Goal: Task Accomplishment & Management: Manage account settings

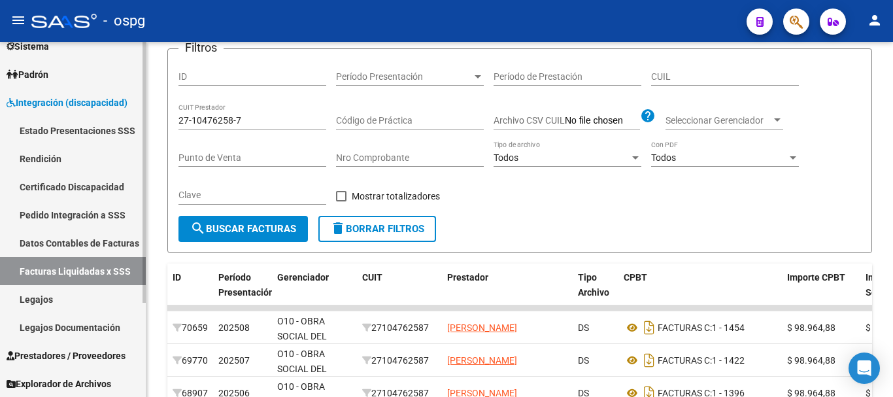
scroll to position [128, 0]
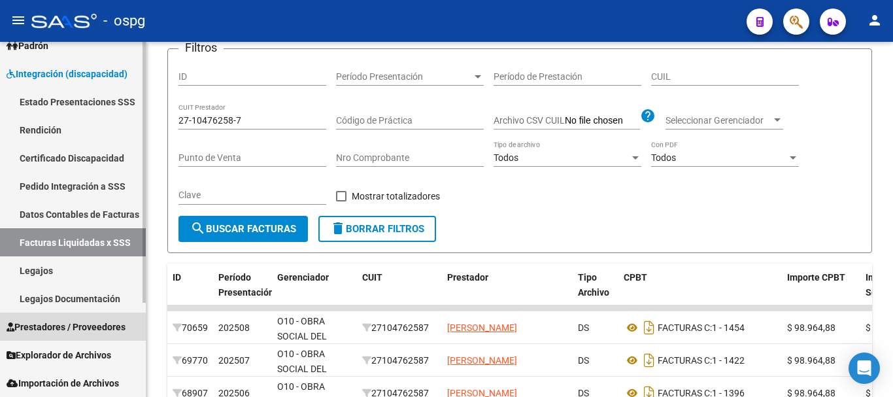
click at [68, 333] on span "Prestadores / Proveedores" at bounding box center [66, 327] width 119 height 14
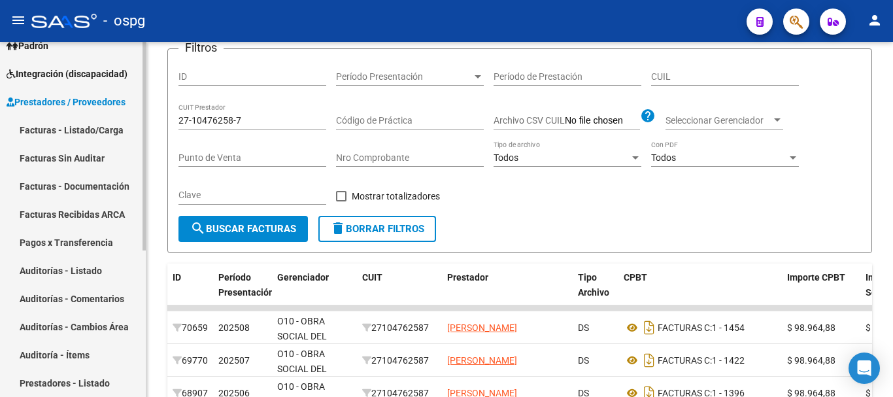
scroll to position [193, 0]
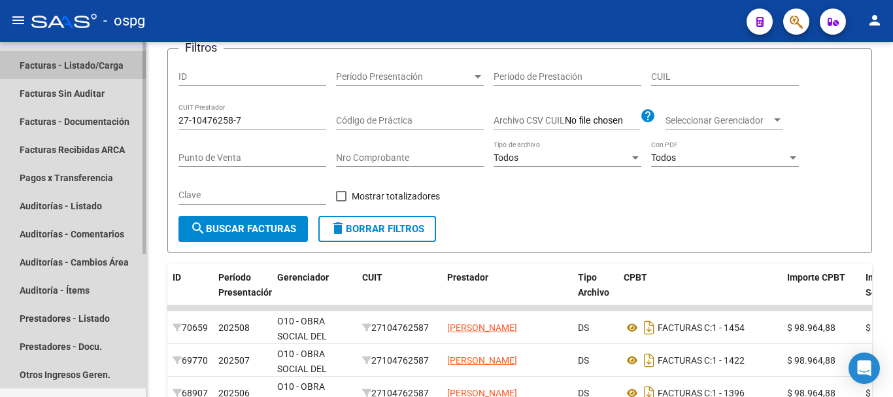
click at [63, 64] on link "Facturas - Listado/Carga" at bounding box center [73, 65] width 146 height 28
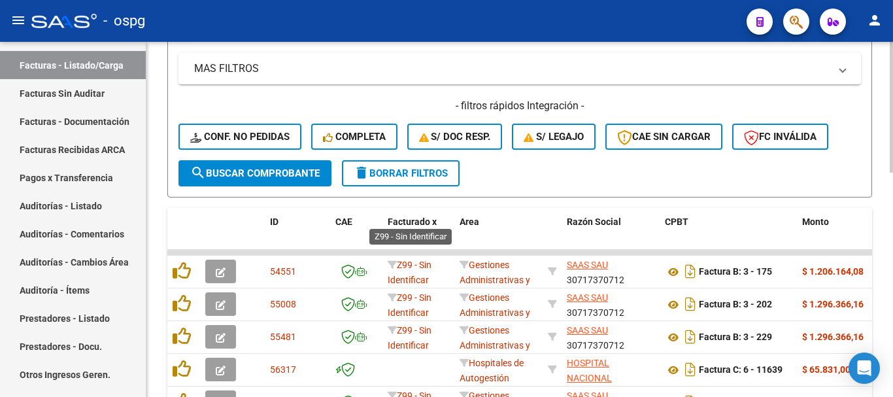
scroll to position [394, 0]
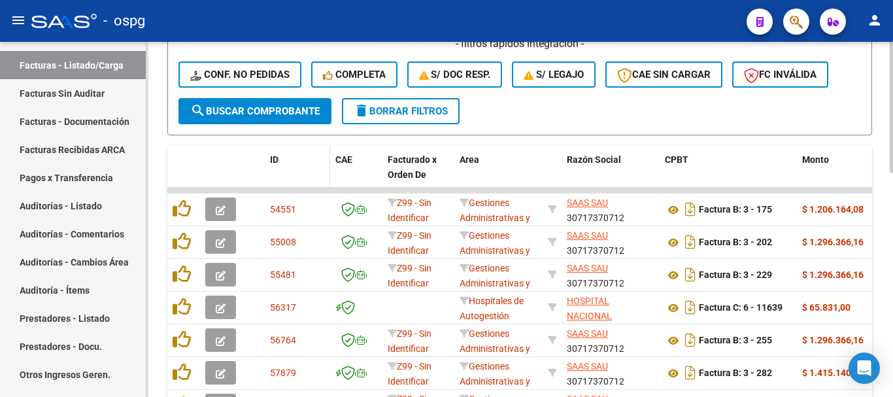
click at [273, 159] on span "ID" at bounding box center [274, 159] width 9 height 10
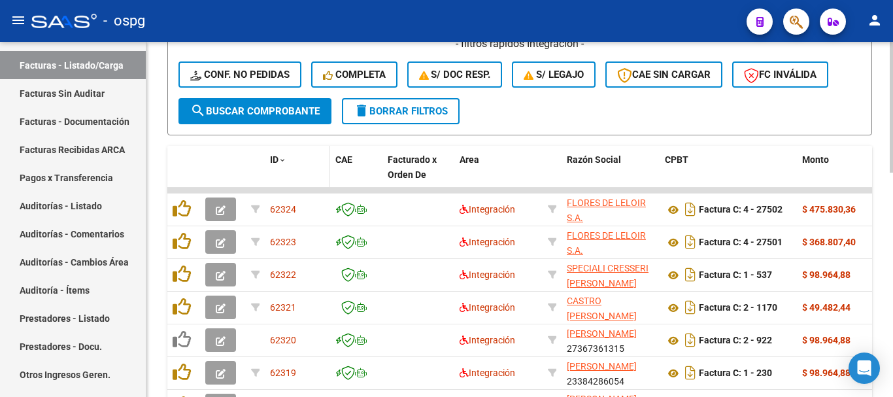
click at [273, 159] on span "ID" at bounding box center [274, 159] width 9 height 10
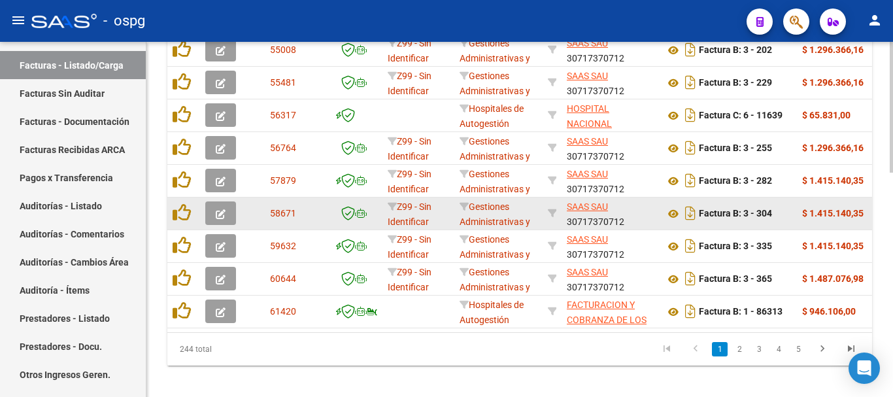
scroll to position [607, 0]
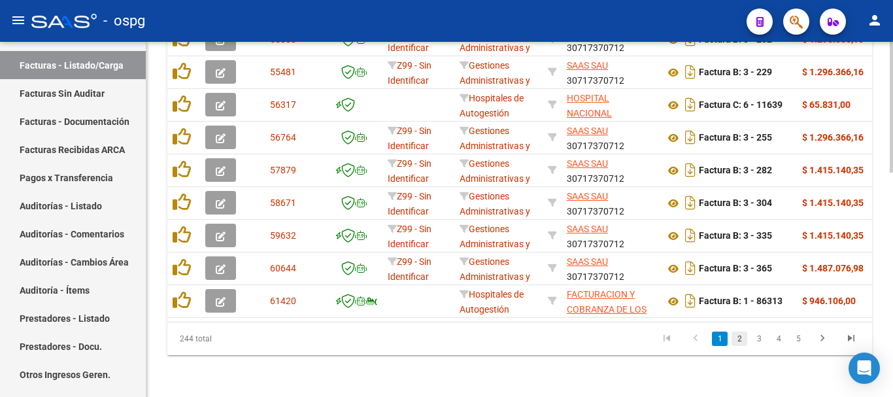
click at [742, 341] on link "2" at bounding box center [740, 339] width 16 height 14
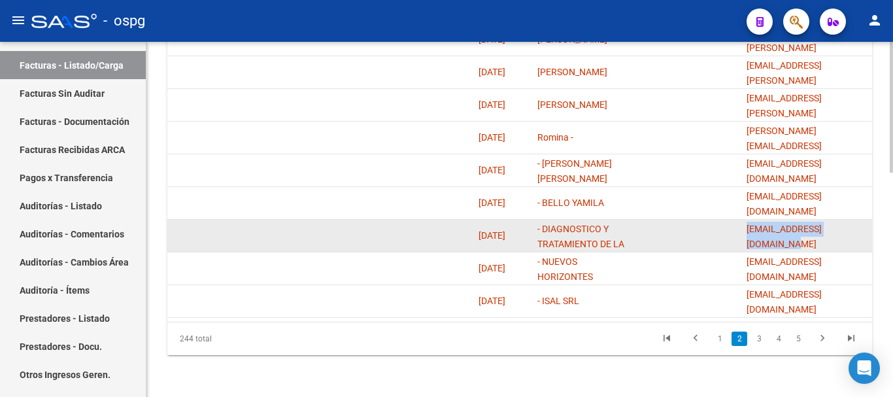
scroll to position [0, 46]
drag, startPoint x: 747, startPoint y: 224, endPoint x: 870, endPoint y: 238, distance: 124.4
click at [870, 238] on datatable-body-cell "[EMAIL_ADDRESS][DOMAIN_NAME]" at bounding box center [807, 236] width 131 height 32
copy span "[EMAIL_ADDRESS][DOMAIN_NAME]"
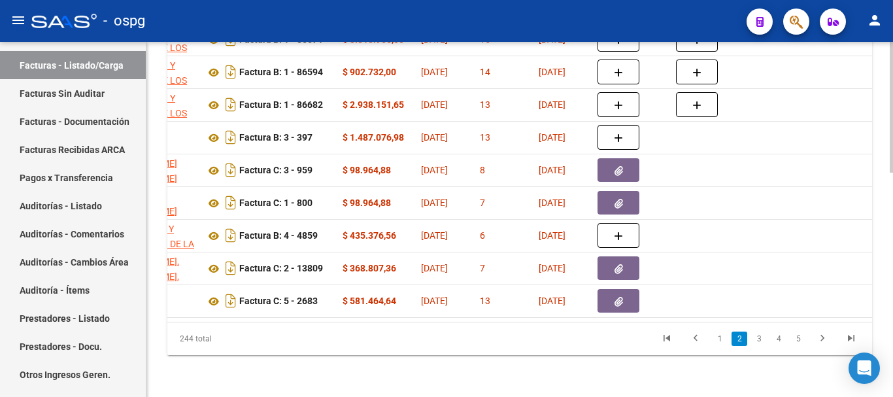
scroll to position [0, 0]
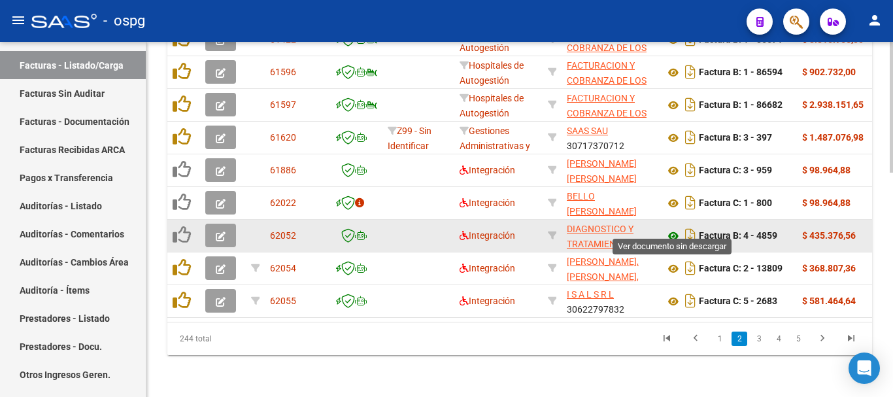
click at [672, 228] on icon at bounding box center [673, 236] width 17 height 16
drag, startPoint x: 783, startPoint y: 225, endPoint x: 744, endPoint y: 236, distance: 40.8
click at [744, 236] on datatable-body-cell "Factura B: 4 - 4859" at bounding box center [728, 236] width 137 height 32
copy strong "4 - 4859"
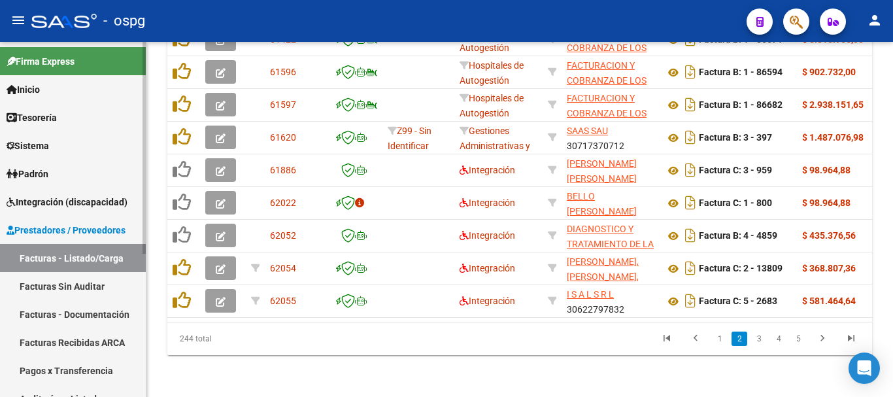
click at [46, 192] on link "Integración (discapacidad)" at bounding box center [73, 202] width 146 height 28
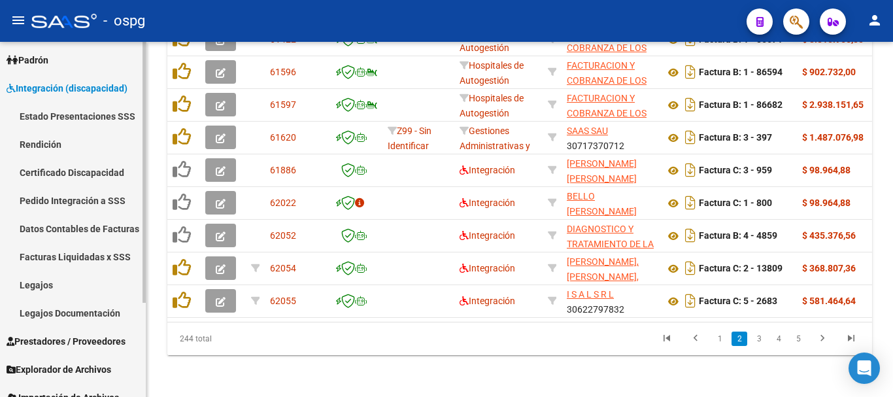
scroll to position [128, 0]
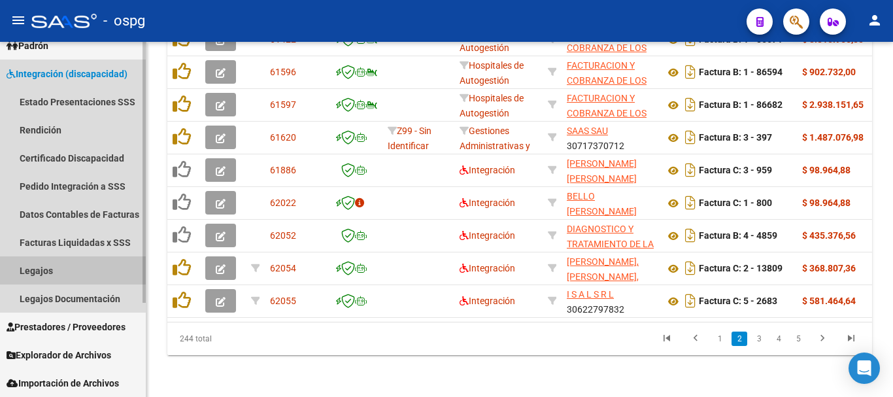
click at [39, 268] on link "Legajos" at bounding box center [73, 270] width 146 height 28
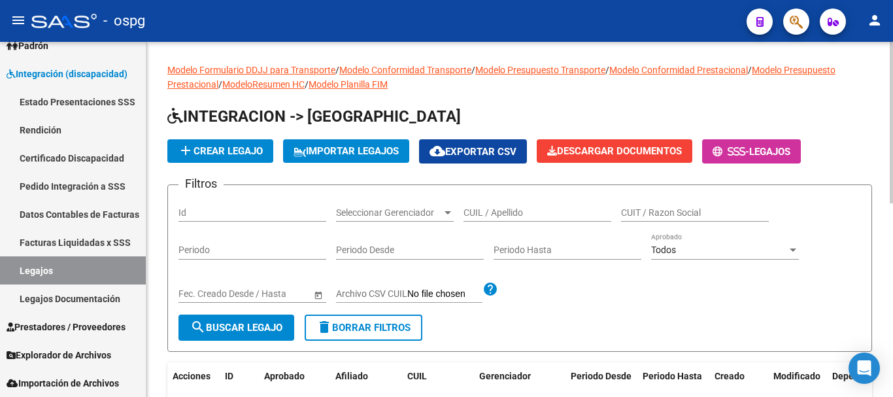
click at [494, 209] on input "CUIL / Apellido" at bounding box center [538, 212] width 148 height 11
type input "komesu"
click at [252, 331] on span "search Buscar Legajo" at bounding box center [236, 328] width 92 height 12
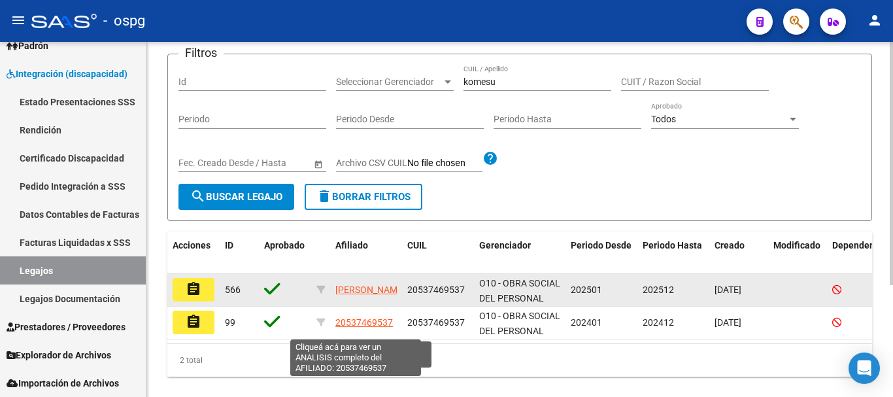
scroll to position [1, 0]
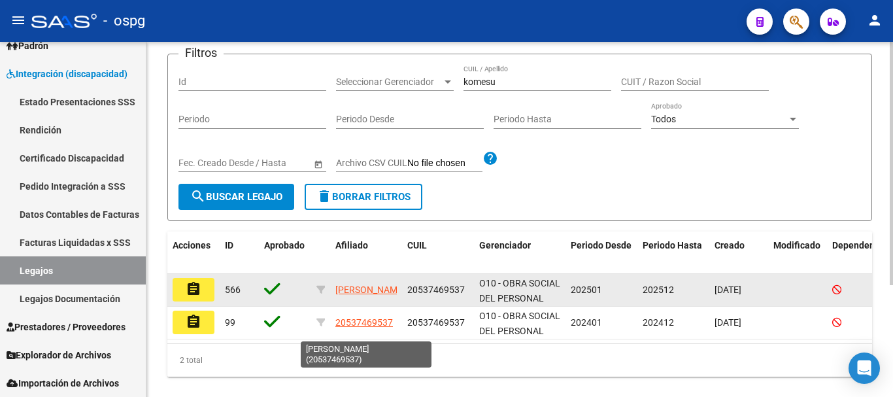
drag, startPoint x: 335, startPoint y: 281, endPoint x: 377, endPoint y: 291, distance: 42.4
click at [377, 291] on app-link-go-to "[PERSON_NAME]" at bounding box center [370, 290] width 70 height 15
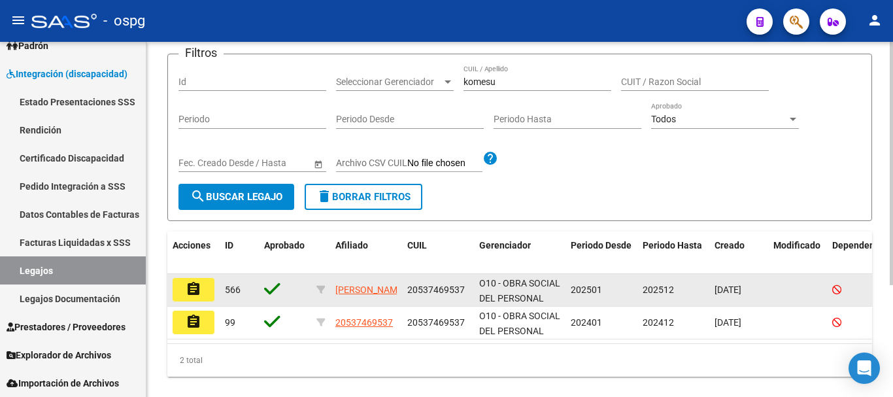
copy span "[PERSON_NAME]"
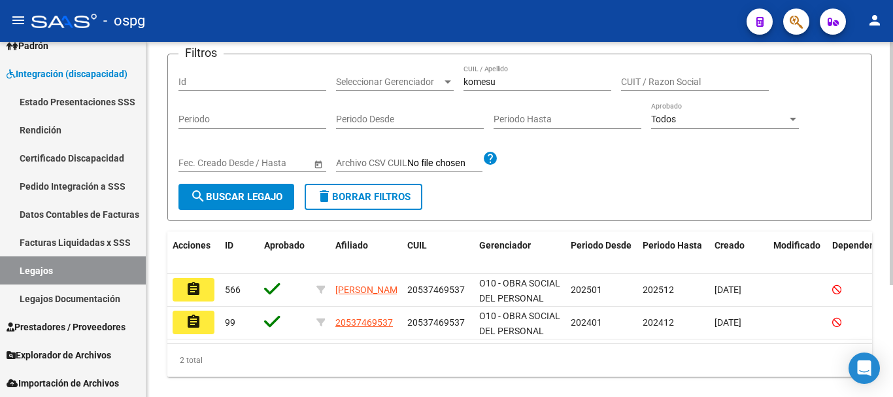
click at [591, 200] on form "Filtros Id Seleccionar Gerenciador Seleccionar Gerenciador komesu CUIL / Apelli…" at bounding box center [519, 137] width 705 height 167
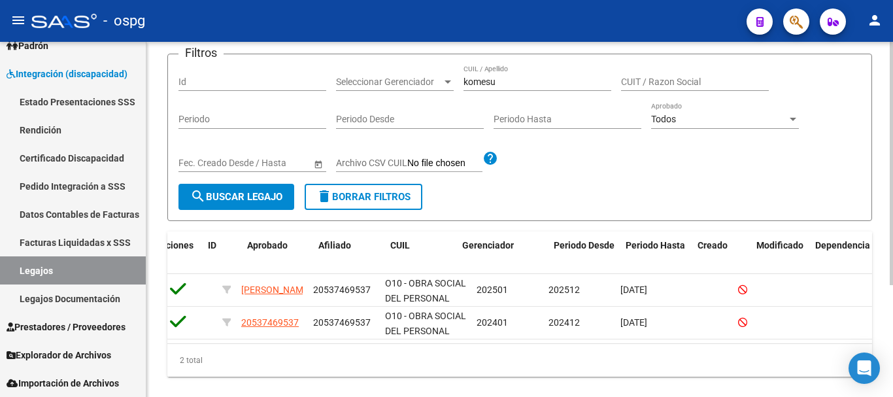
scroll to position [0, 0]
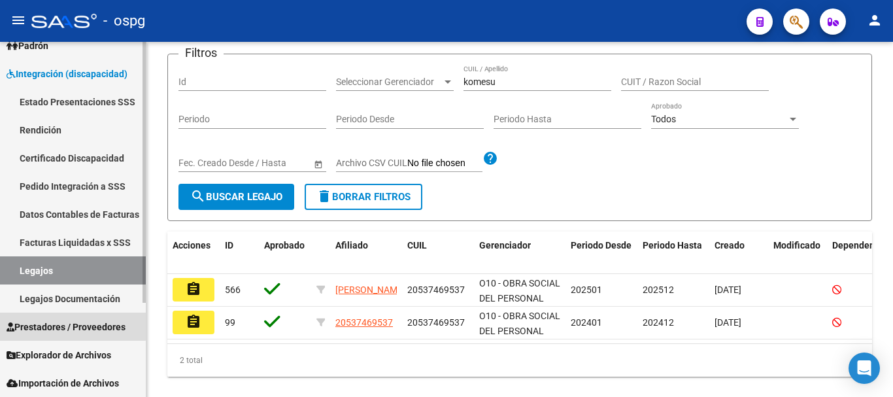
click at [69, 322] on span "Prestadores / Proveedores" at bounding box center [66, 327] width 119 height 14
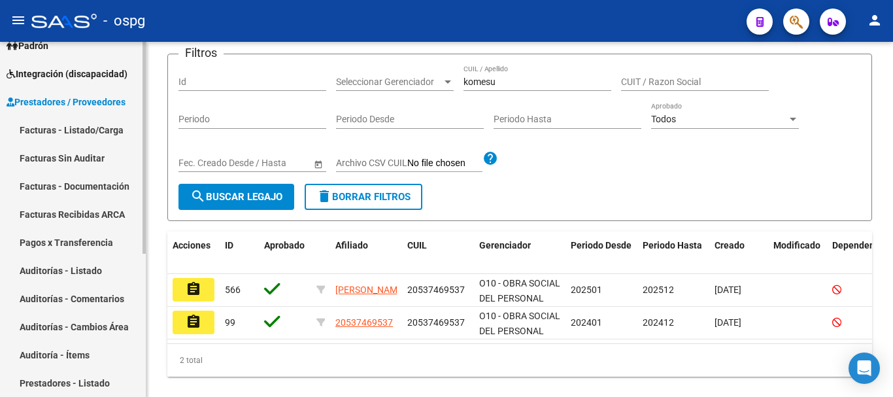
click at [86, 127] on link "Facturas - Listado/Carga" at bounding box center [73, 130] width 146 height 28
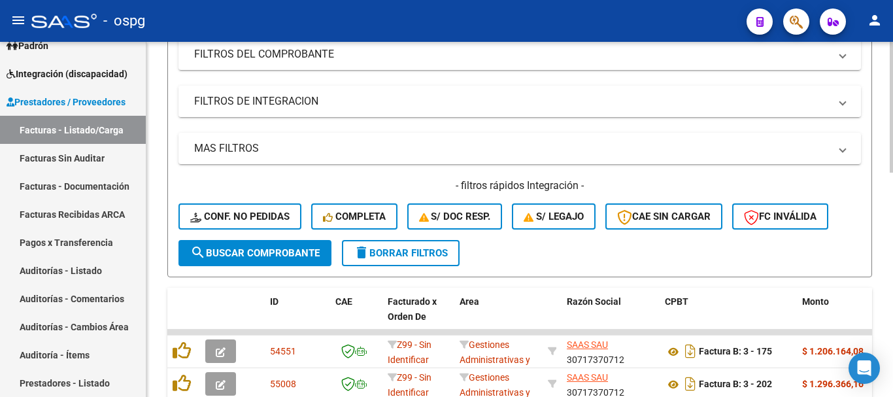
scroll to position [392, 0]
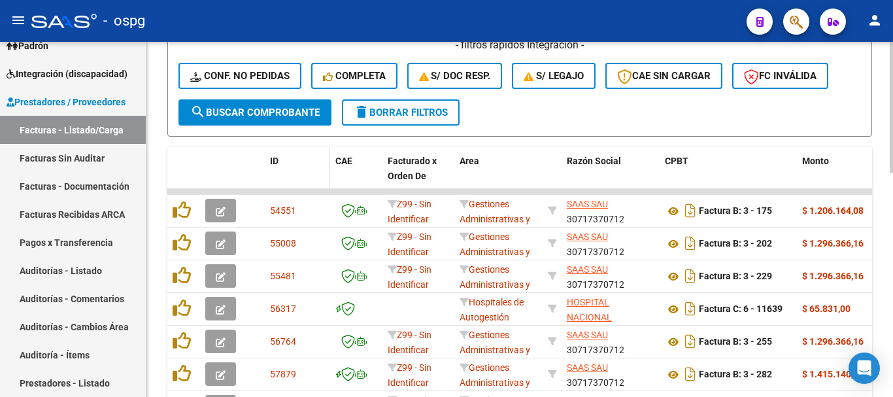
click at [270, 159] on span "ID" at bounding box center [274, 161] width 9 height 10
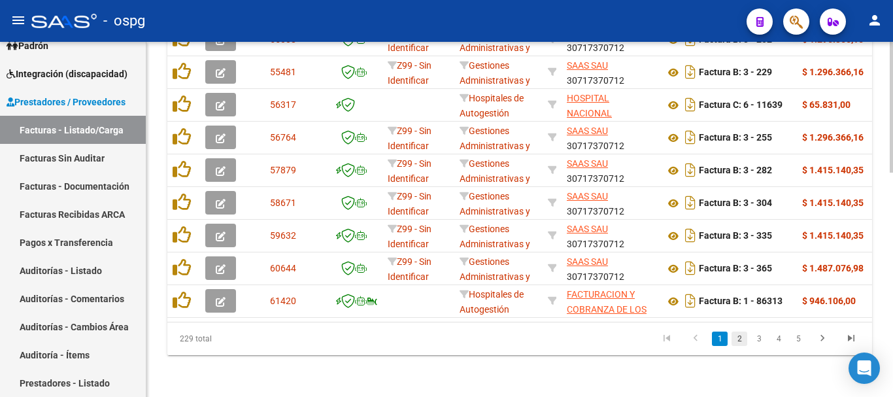
click at [732, 341] on link "2" at bounding box center [740, 339] width 16 height 14
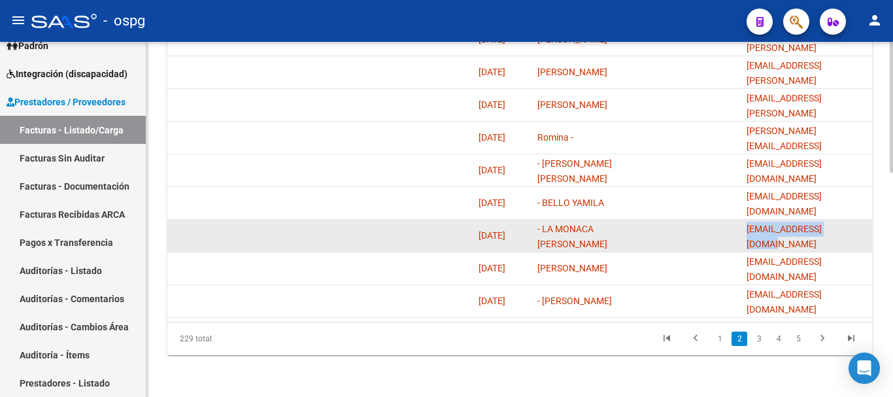
scroll to position [0, 19]
drag, startPoint x: 746, startPoint y: 224, endPoint x: 867, endPoint y: 230, distance: 121.8
click at [867, 230] on datatable-body-cell "[EMAIL_ADDRESS][DOMAIN_NAME]" at bounding box center [807, 236] width 131 height 32
copy span "[EMAIL_ADDRESS][DOMAIN_NAME]"
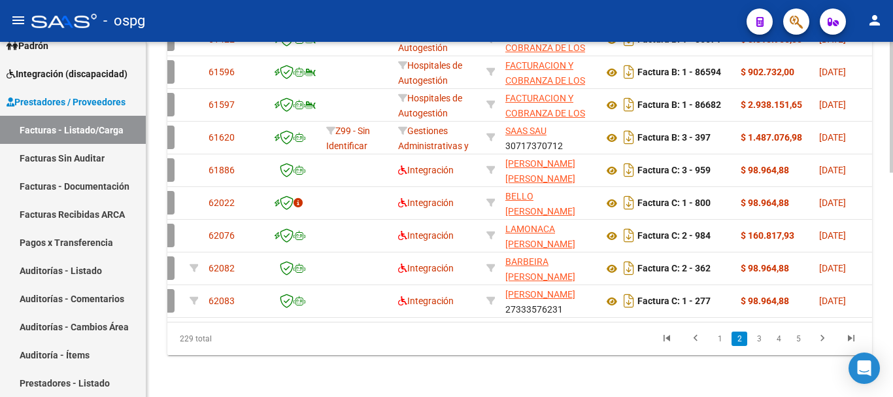
scroll to position [0, 78]
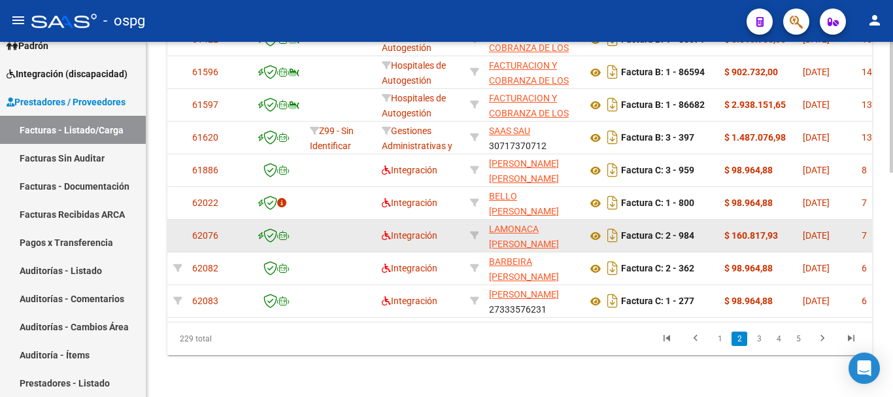
drag, startPoint x: 698, startPoint y: 225, endPoint x: 668, endPoint y: 233, distance: 31.1
click at [668, 233] on div "Factura C: 2 - 984" at bounding box center [650, 235] width 127 height 21
copy strong "2 - 984"
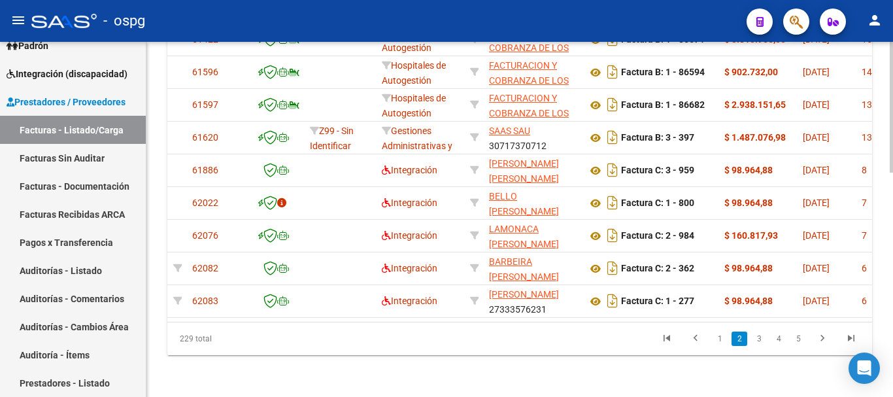
scroll to position [0, 0]
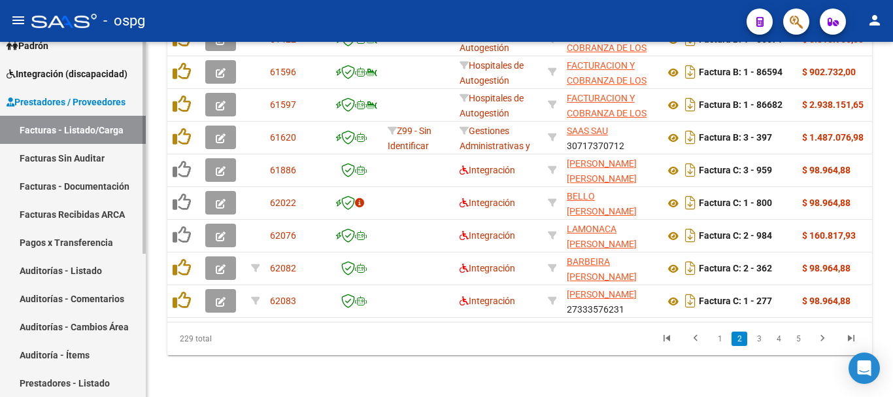
click at [71, 99] on span "Prestadores / Proveedores" at bounding box center [66, 102] width 119 height 14
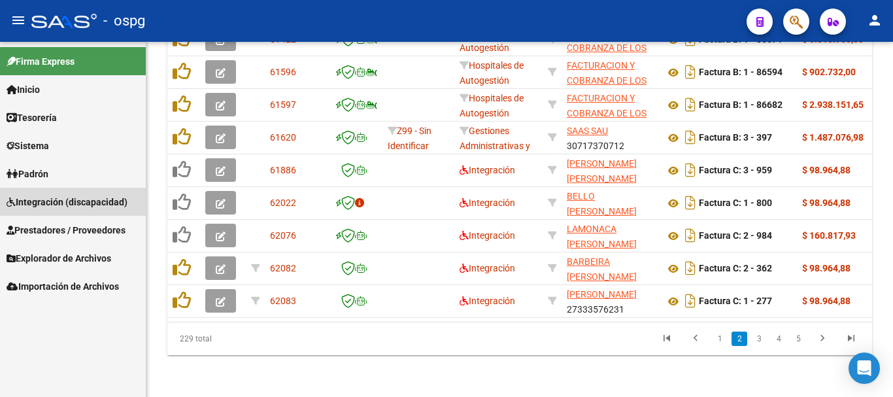
click at [52, 206] on span "Integración (discapacidad)" at bounding box center [67, 202] width 121 height 14
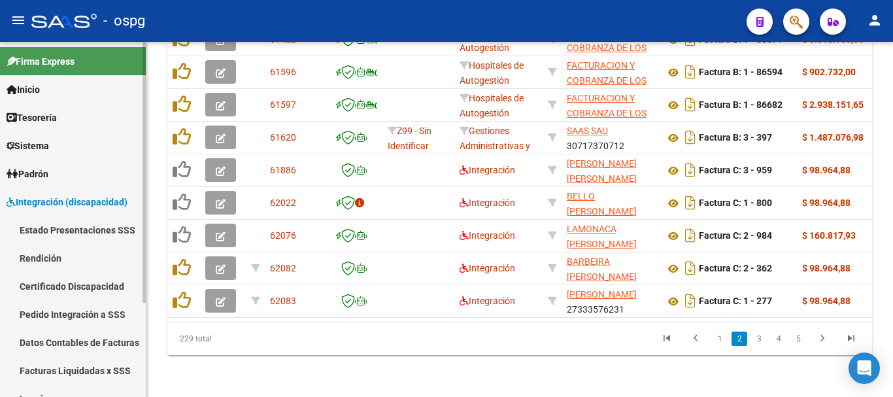
click at [52, 315] on link "Pedido Integración a SSS" at bounding box center [73, 314] width 146 height 28
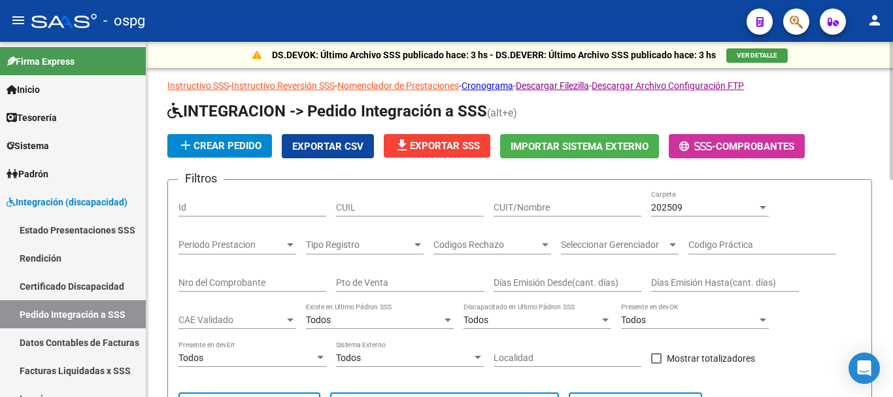
click at [582, 208] on input "CUIT/Nombre" at bounding box center [568, 207] width 148 height 11
type input "27242221953"
click at [730, 203] on div "202509" at bounding box center [704, 207] width 106 height 11
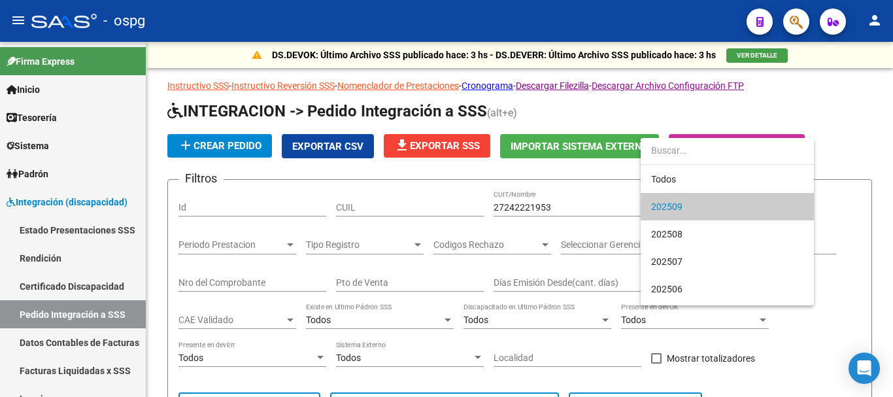
click at [662, 162] on input "dropdown search" at bounding box center [727, 150] width 173 height 27
click at [666, 180] on span "Todos" at bounding box center [727, 178] width 152 height 27
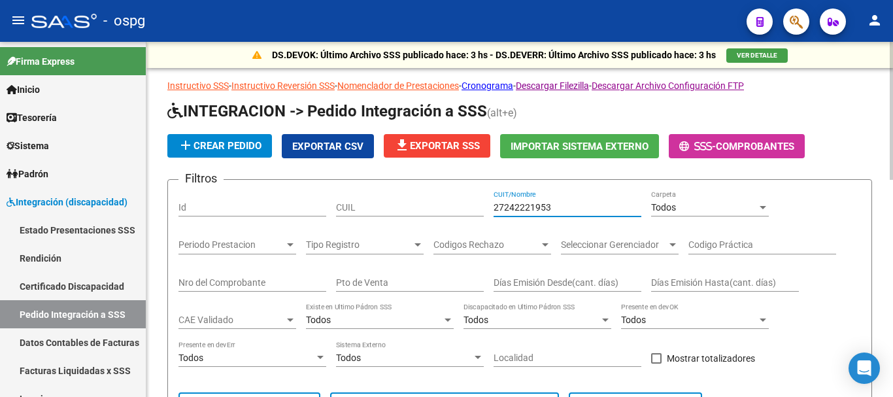
drag, startPoint x: 519, startPoint y: 210, endPoint x: 492, endPoint y: 209, distance: 26.8
click at [492, 209] on div "Filtros Id CUIL 27242221953 CUIT/Nombre Todos Carpeta Periodo Prestacion Period…" at bounding box center [520, 311] width 683 height 243
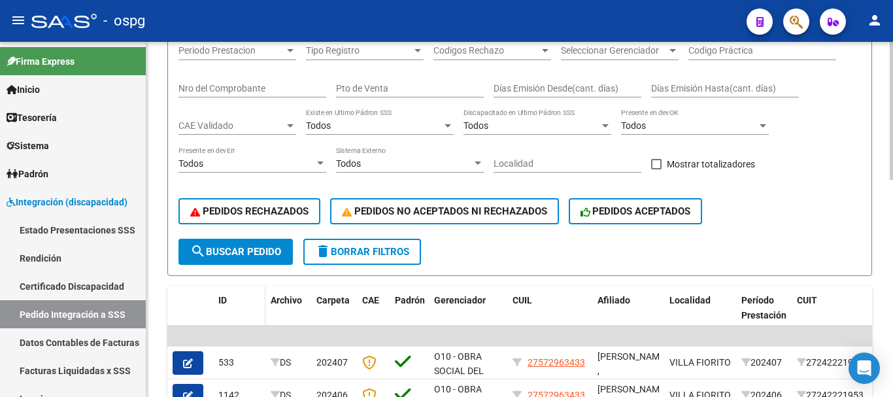
scroll to position [196, 0]
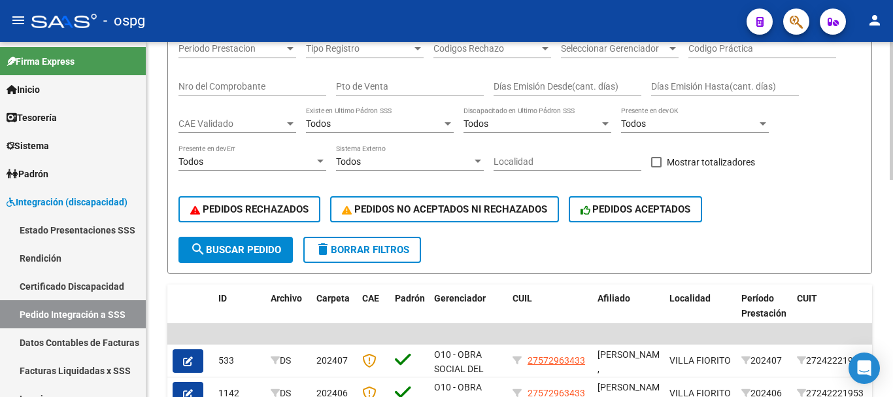
click at [235, 248] on span "search Buscar Pedido" at bounding box center [235, 250] width 91 height 12
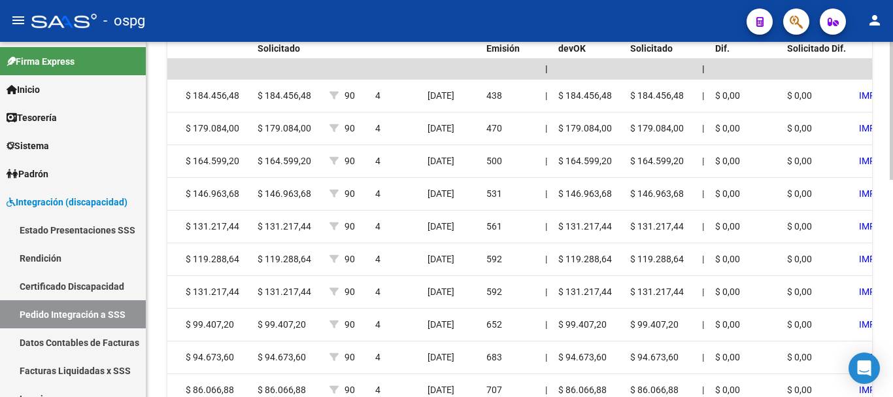
scroll to position [464, 0]
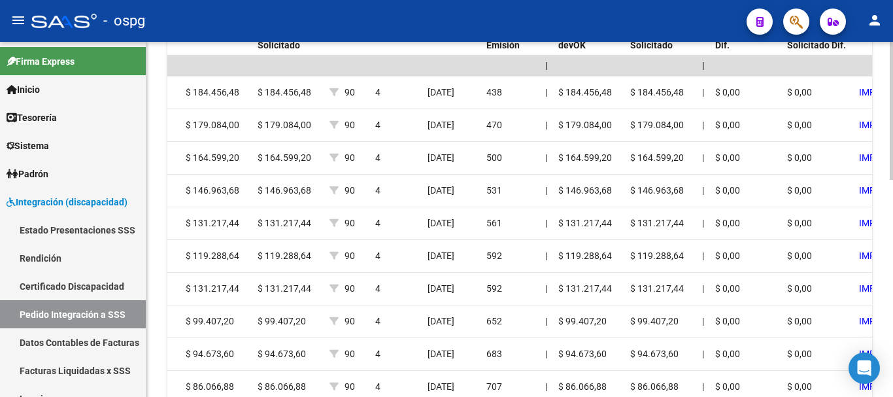
click at [892, 313] on div at bounding box center [891, 294] width 3 height 138
click at [893, 283] on div at bounding box center [891, 294] width 3 height 138
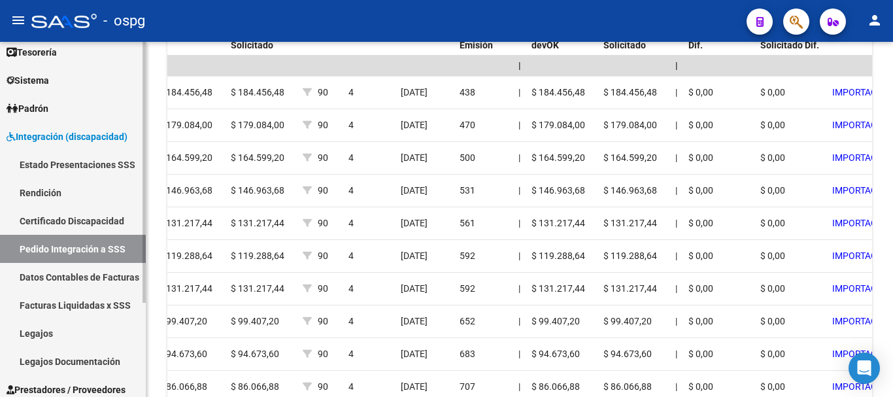
scroll to position [128, 0]
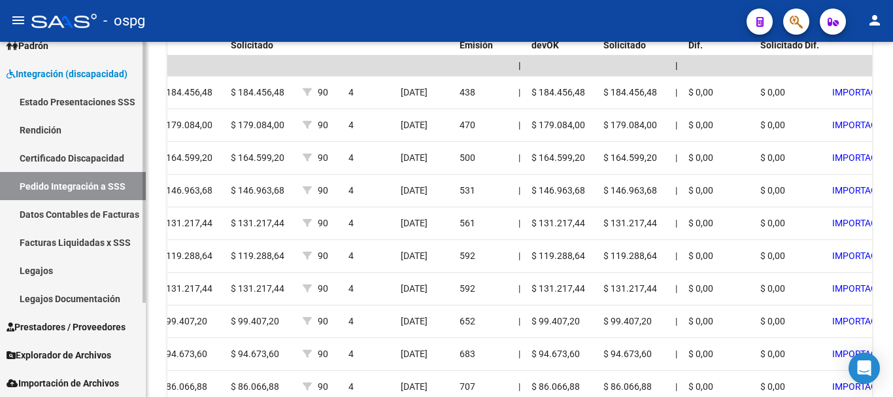
click at [74, 325] on span "Prestadores / Proveedores" at bounding box center [66, 327] width 119 height 14
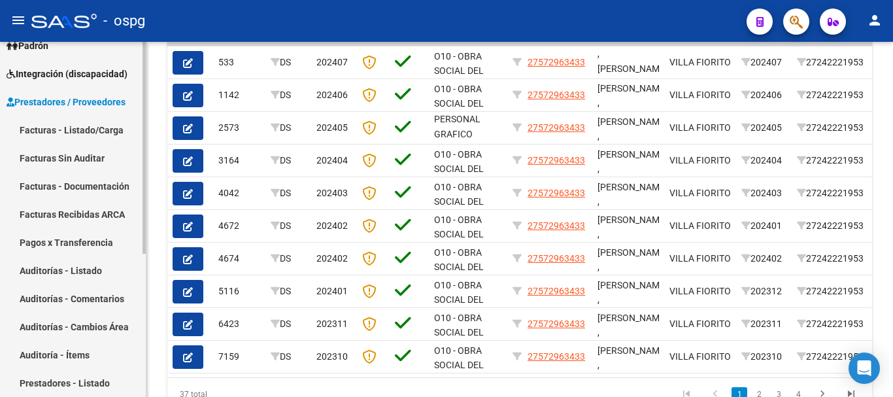
scroll to position [194, 0]
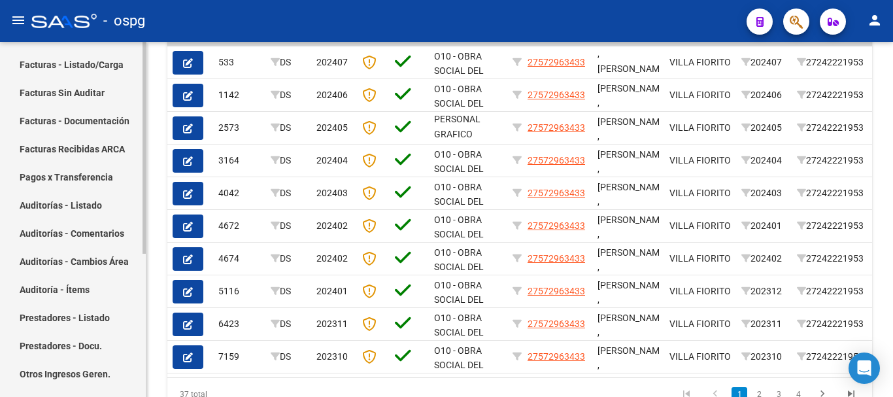
click at [64, 319] on link "Prestadores - Listado" at bounding box center [73, 317] width 146 height 28
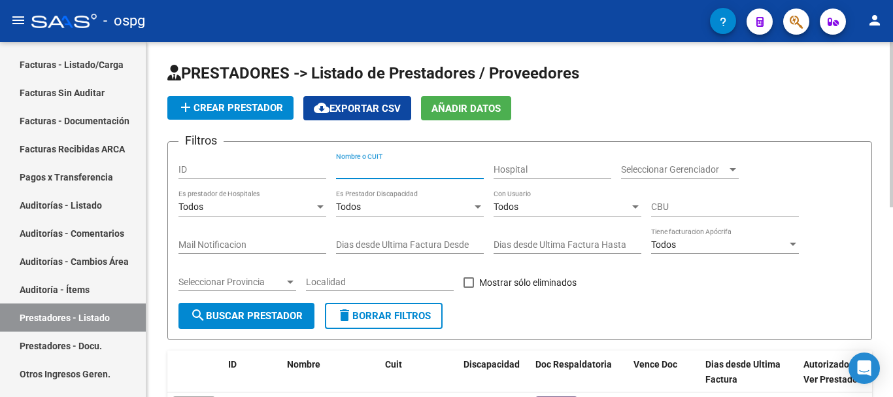
paste input "27242221953"
type input "27242221953"
drag, startPoint x: 262, startPoint y: 312, endPoint x: 273, endPoint y: 312, distance: 11.1
click at [262, 311] on span "search Buscar Prestador" at bounding box center [246, 316] width 112 height 12
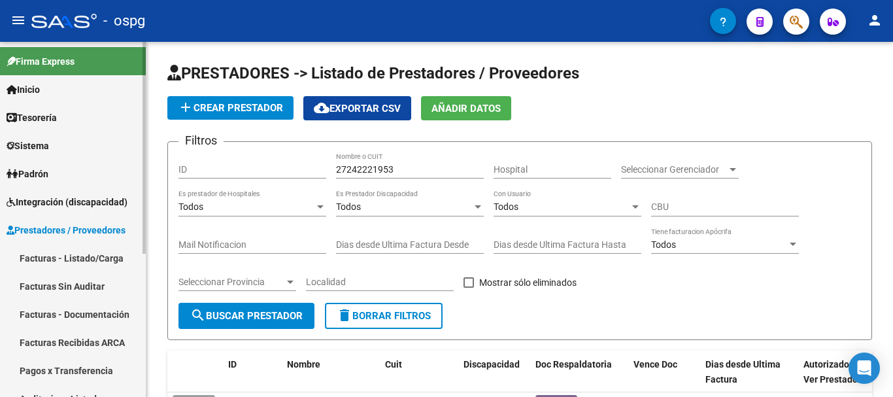
click at [59, 199] on span "Integración (discapacidad)" at bounding box center [67, 202] width 121 height 14
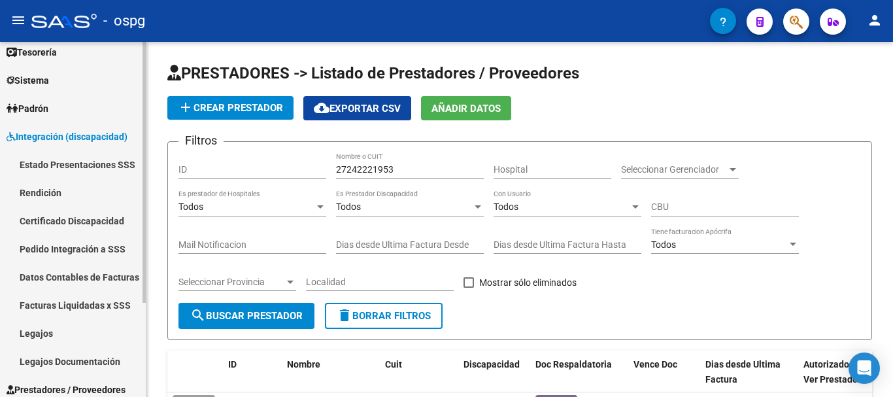
scroll to position [128, 0]
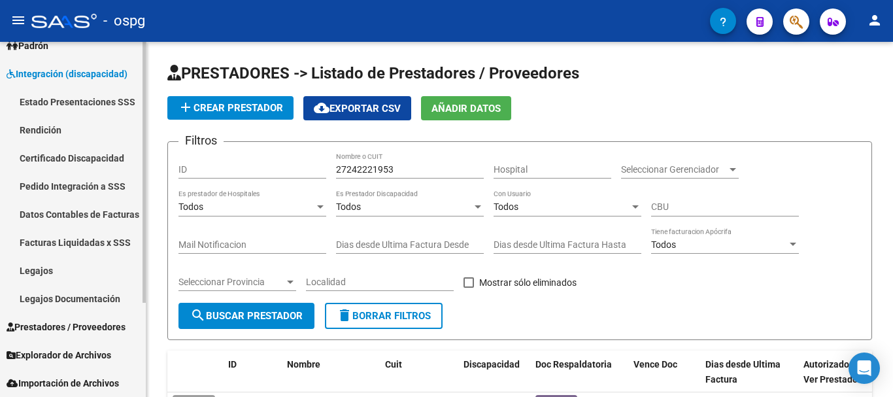
click at [99, 327] on span "Prestadores / Proveedores" at bounding box center [66, 327] width 119 height 14
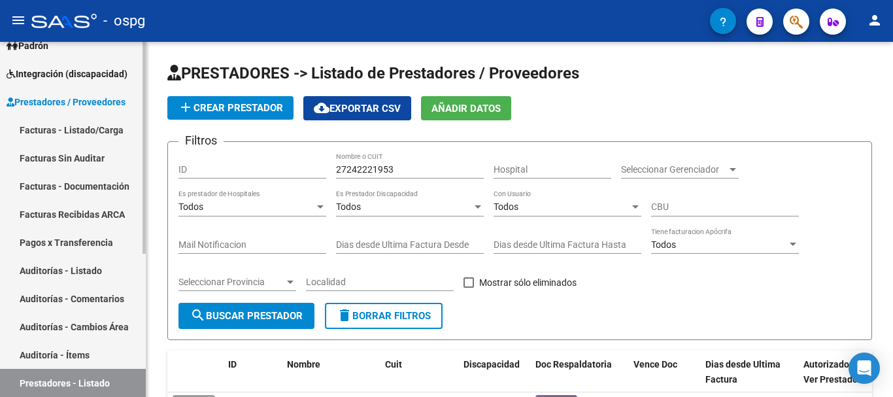
click at [85, 131] on link "Facturas - Listado/Carga" at bounding box center [73, 130] width 146 height 28
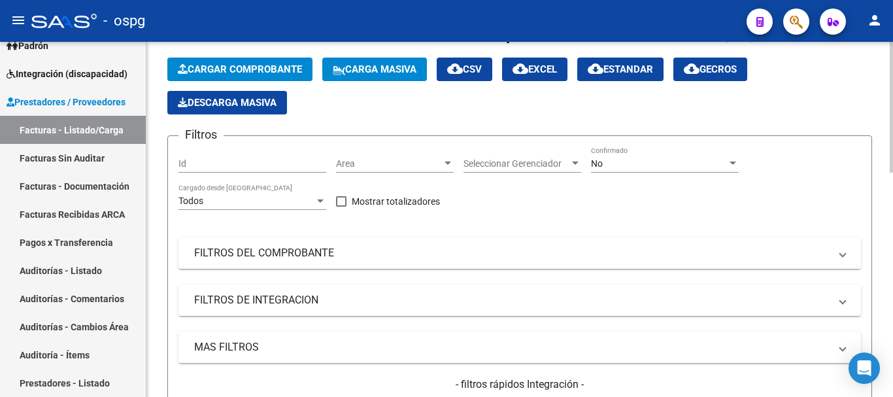
scroll to position [131, 0]
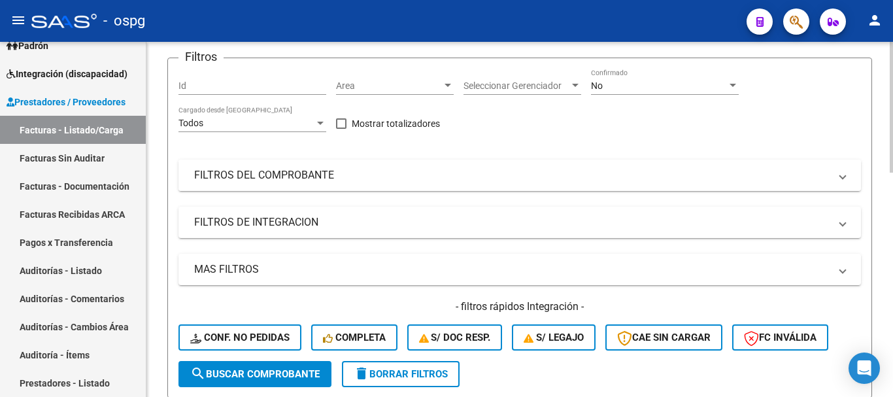
click at [457, 173] on mat-panel-title "FILTROS DEL COMPROBANTE" at bounding box center [512, 175] width 636 height 14
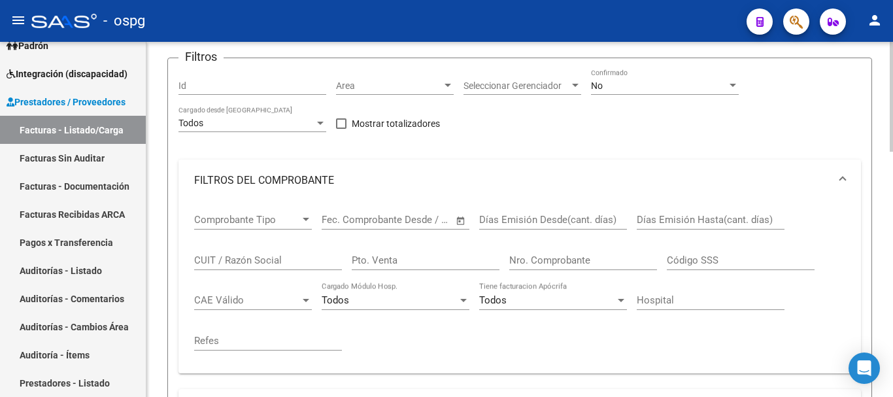
click at [267, 258] on input "CUIT / Razón Social" at bounding box center [268, 260] width 148 height 12
drag, startPoint x: 265, startPoint y: 258, endPoint x: 192, endPoint y: 267, distance: 73.8
click at [192, 267] on div "Comprobante Tipo Comprobante Tipo Fecha inicio – Fecha fin Fec. Comprobante Des…" at bounding box center [520, 287] width 683 height 172
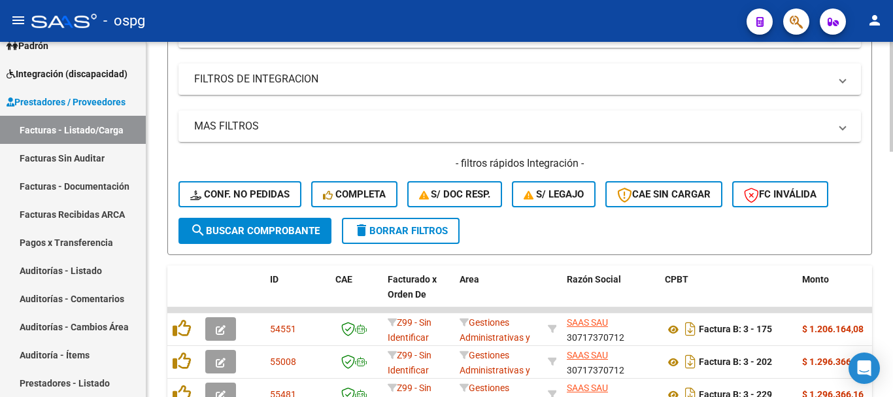
scroll to position [458, 0]
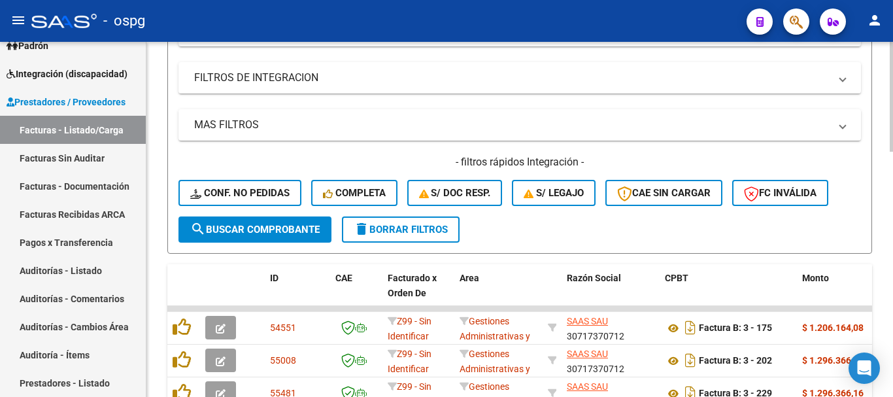
type input "27398471682"
click at [247, 235] on button "search Buscar Comprobante" at bounding box center [255, 229] width 153 height 26
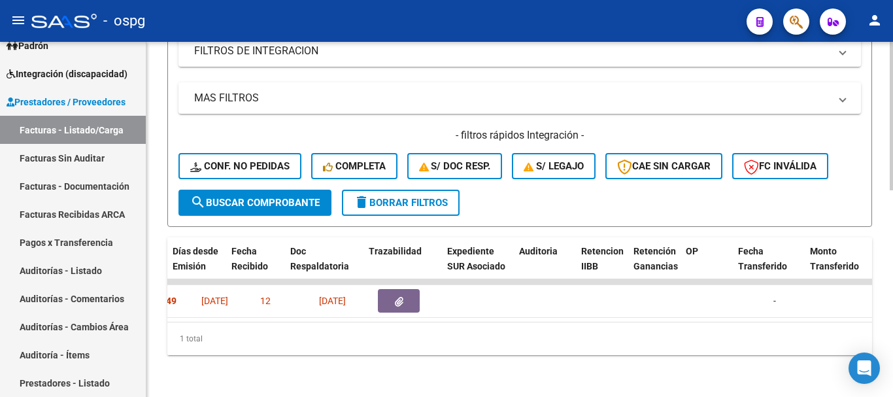
scroll to position [0, 0]
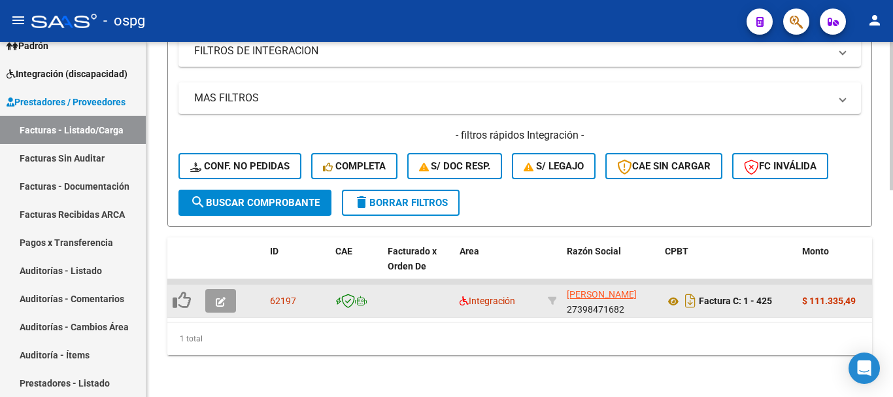
click at [235, 289] on button "button" at bounding box center [220, 301] width 31 height 24
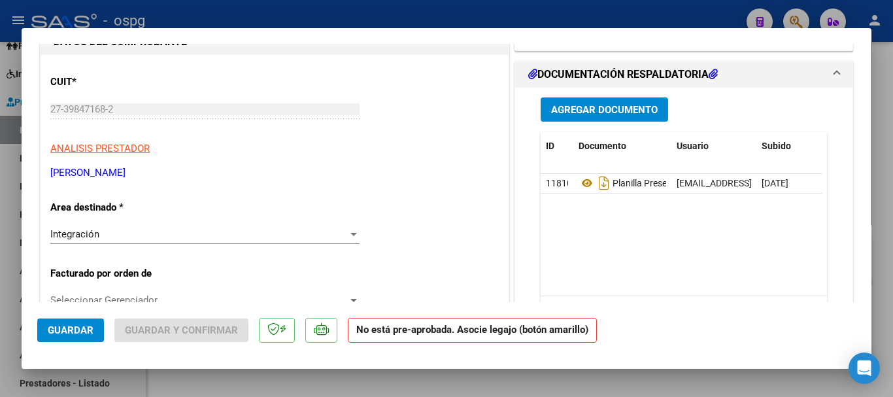
scroll to position [131, 0]
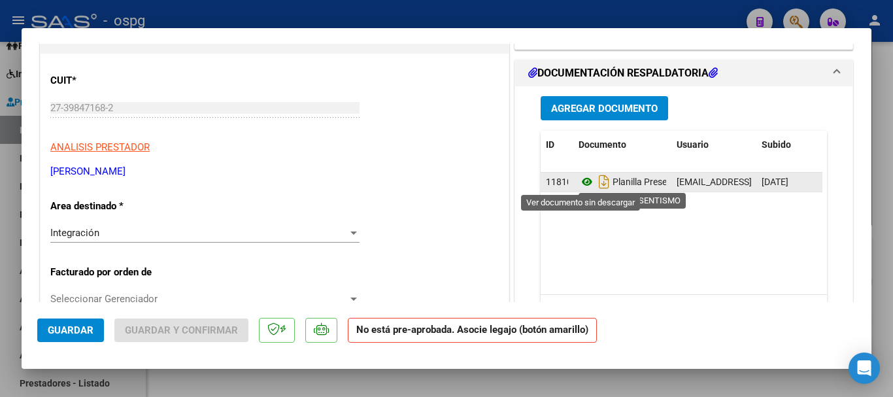
click at [583, 184] on icon at bounding box center [587, 182] width 17 height 16
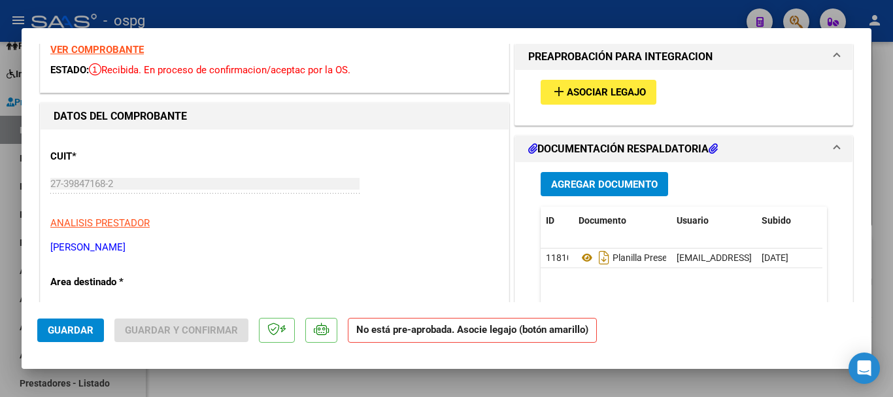
scroll to position [0, 0]
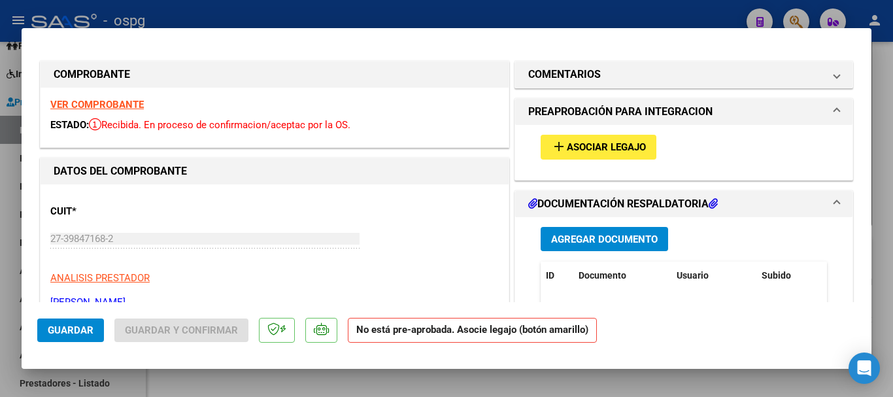
click at [103, 104] on strong "VER COMPROBANTE" at bounding box center [97, 105] width 94 height 12
click at [575, 147] on span "Asociar Legajo" at bounding box center [606, 148] width 79 height 12
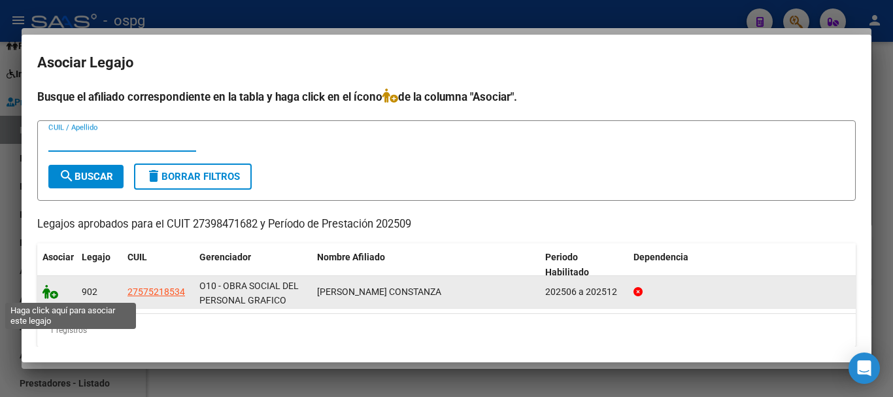
click at [52, 291] on icon at bounding box center [51, 291] width 16 height 14
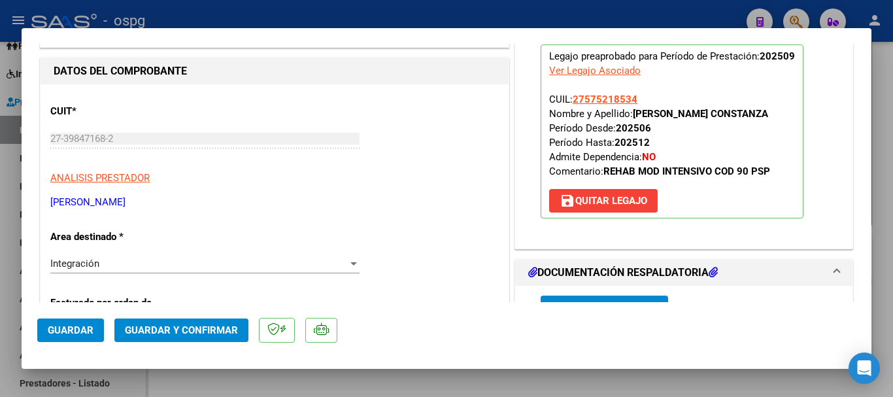
scroll to position [131, 0]
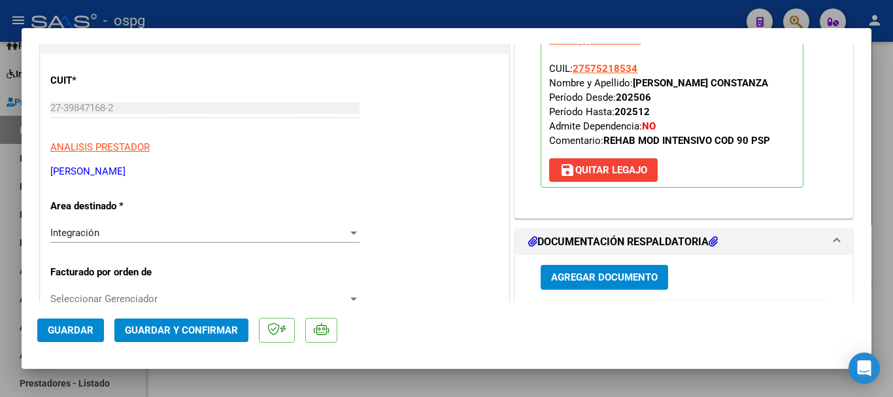
click at [58, 329] on span "Guardar" at bounding box center [71, 330] width 46 height 12
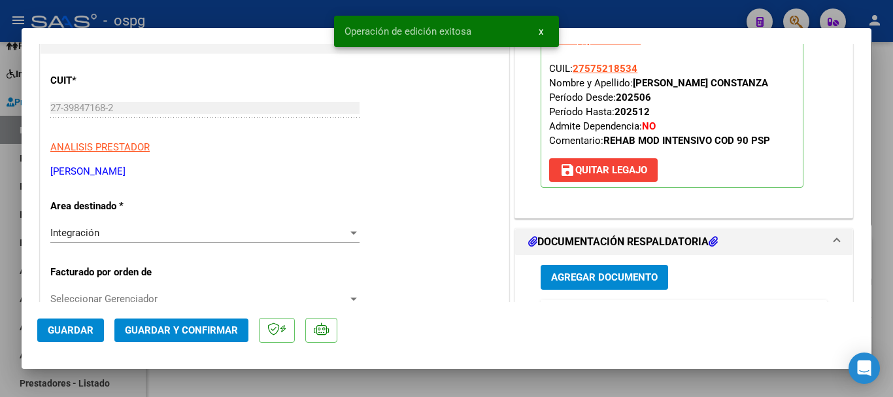
click at [281, 22] on div at bounding box center [446, 198] width 893 height 397
type input "$ 0,00"
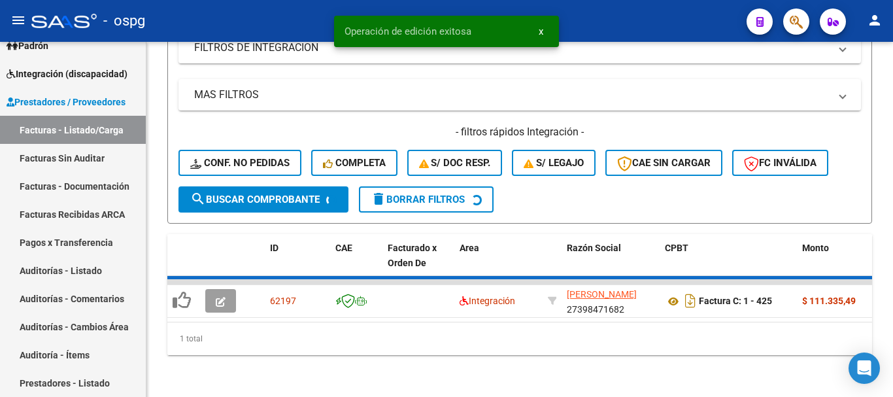
scroll to position [495, 0]
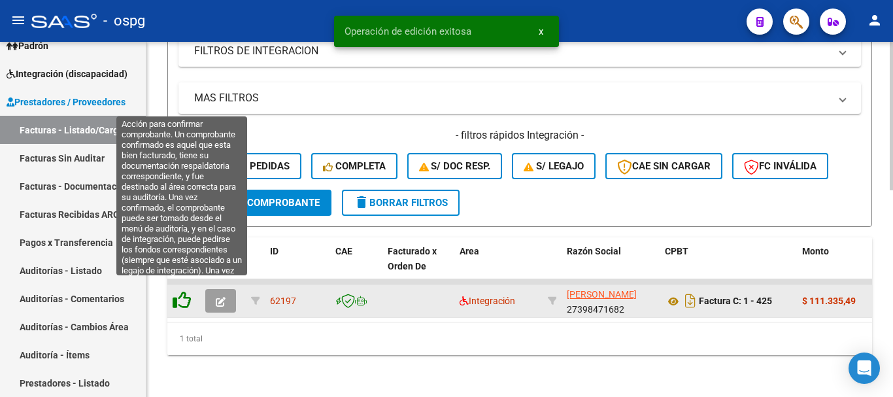
click at [182, 291] on icon at bounding box center [182, 300] width 18 height 18
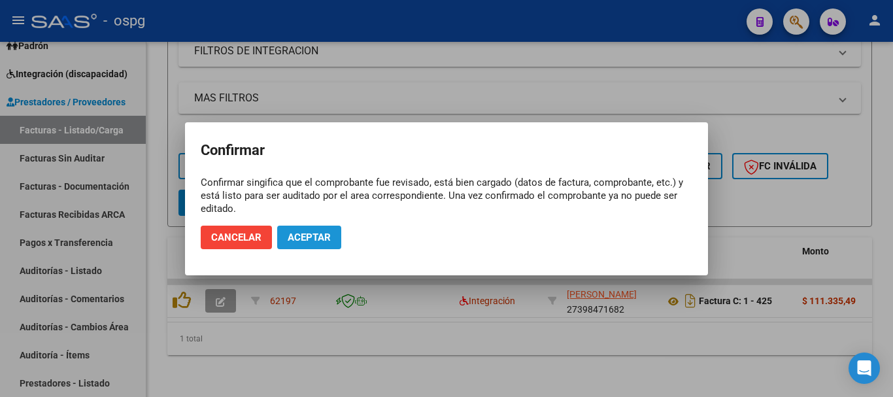
click at [311, 237] on span "Aceptar" at bounding box center [309, 238] width 43 height 12
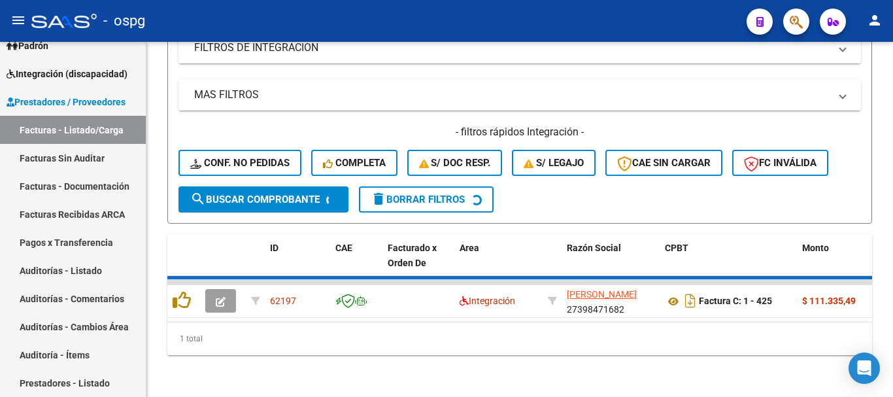
scroll to position [475, 0]
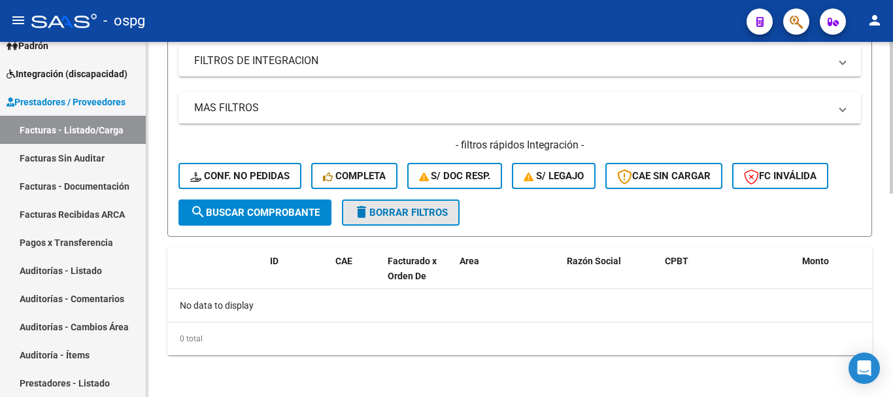
click at [417, 213] on span "delete Borrar Filtros" at bounding box center [401, 213] width 94 height 12
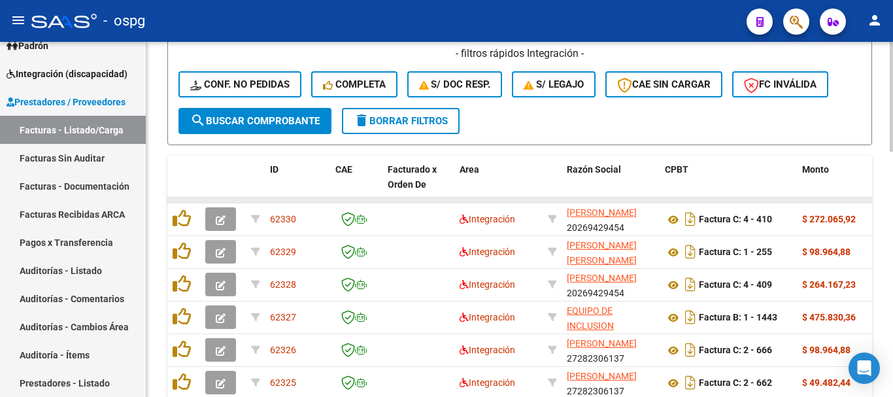
scroll to position [606, 0]
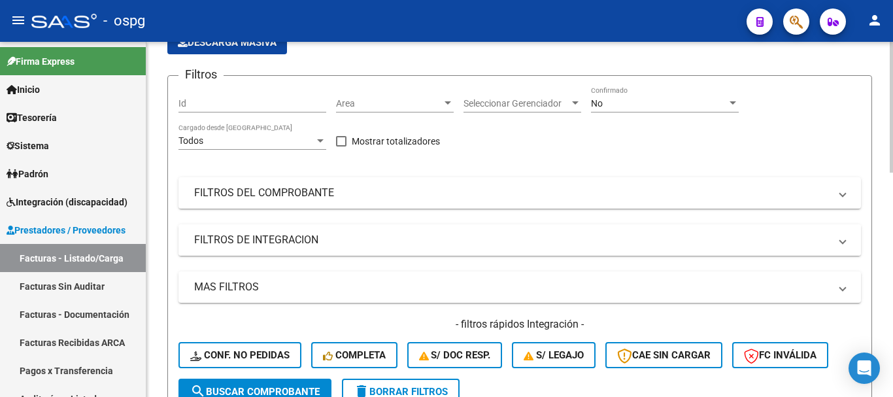
scroll to position [65, 0]
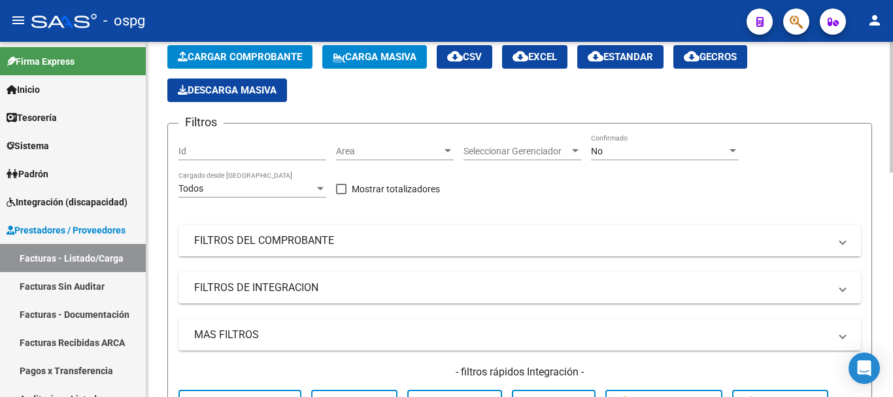
click at [373, 241] on mat-panel-title "FILTROS DEL COMPROBANTE" at bounding box center [512, 240] width 636 height 14
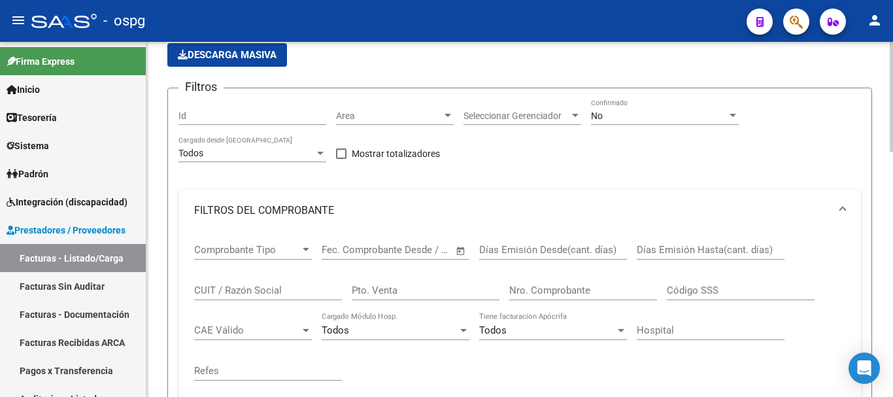
scroll to position [131, 0]
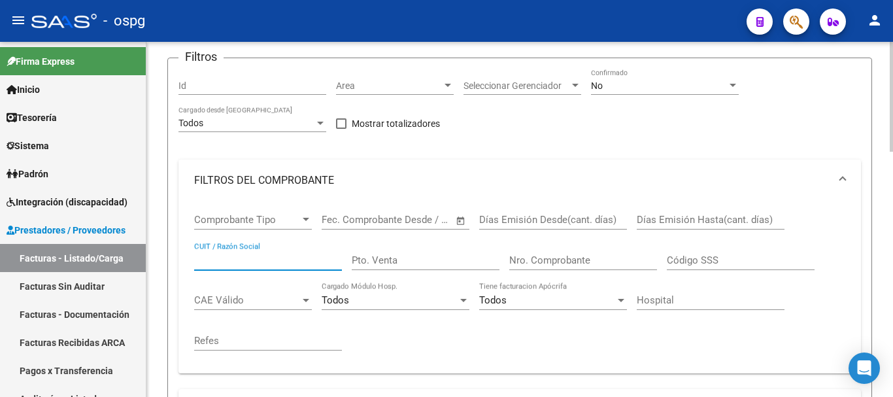
paste input "27242221953"
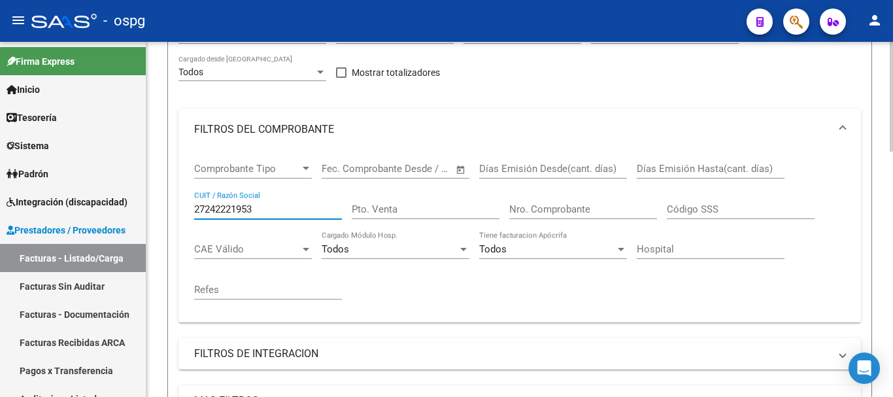
scroll to position [327, 0]
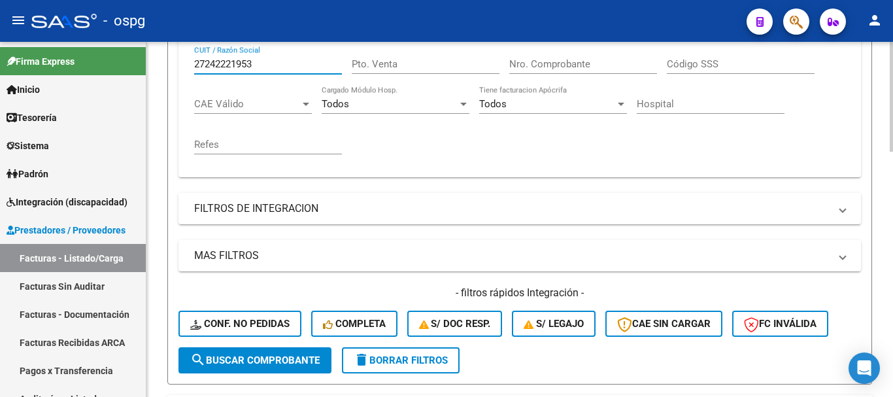
type input "27242221953"
click at [259, 358] on span "search Buscar Comprobante" at bounding box center [254, 360] width 129 height 12
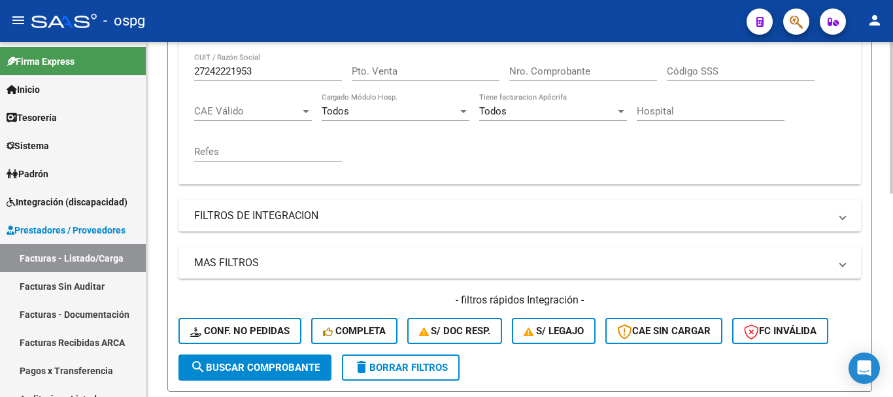
scroll to position [279, 0]
